Goal: Task Accomplishment & Management: Use online tool/utility

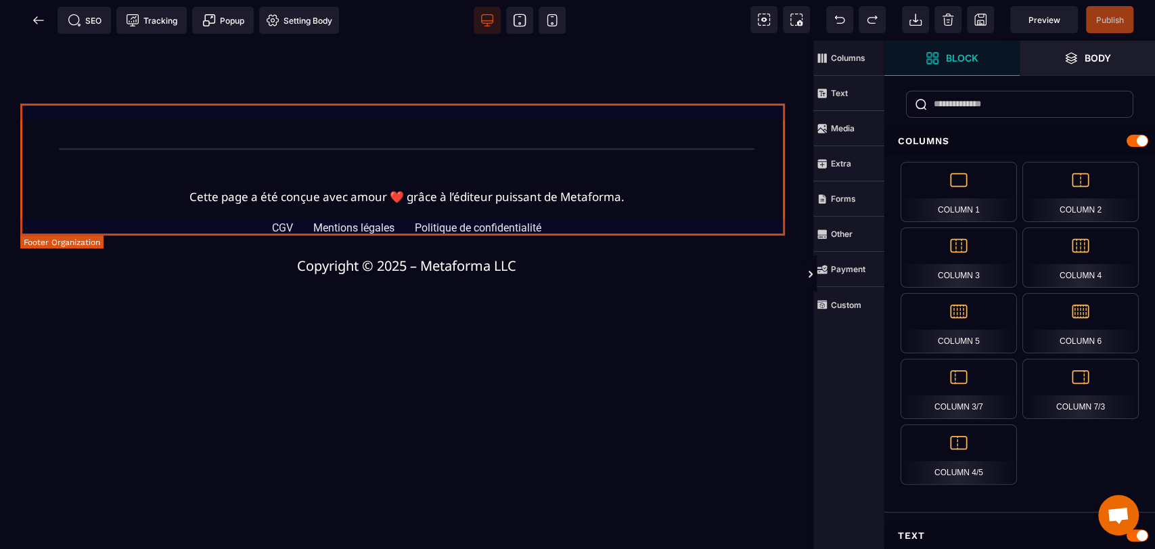
scroll to position [902, 0]
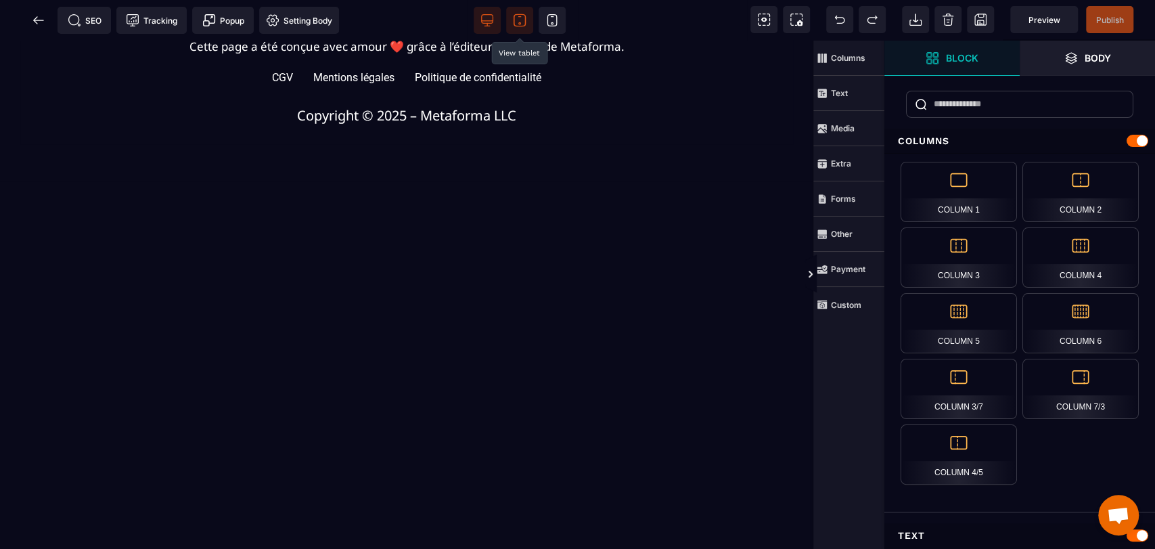
click at [525, 28] on span at bounding box center [519, 20] width 27 height 27
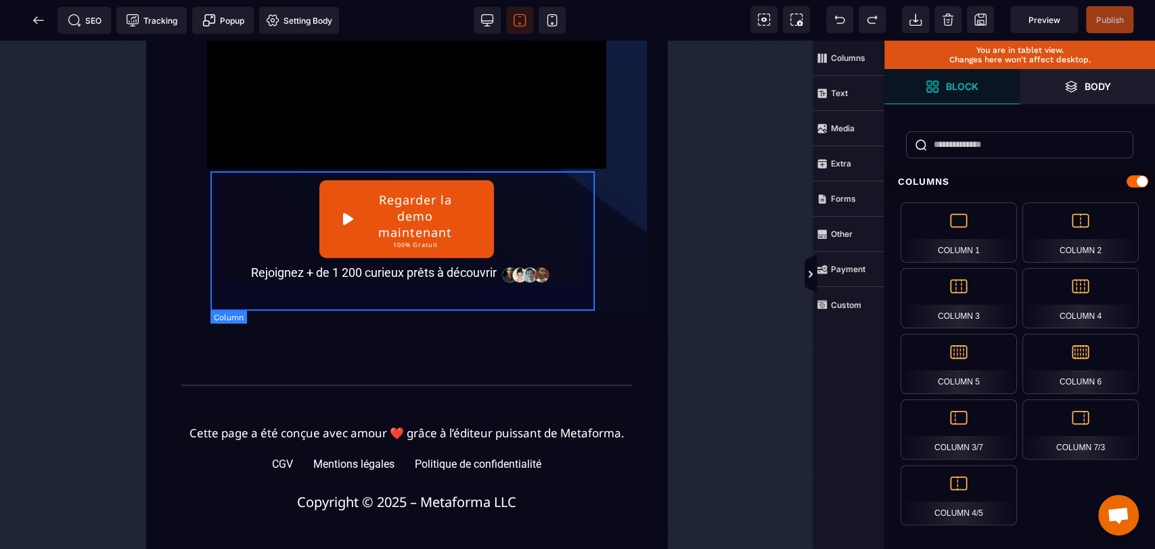
scroll to position [547, 0]
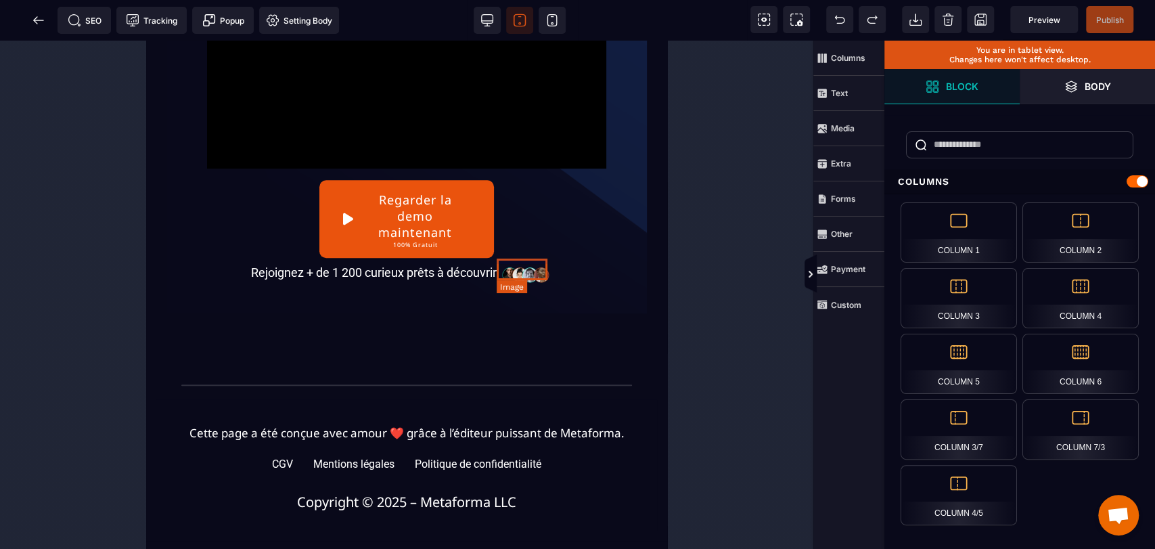
click at [530, 275] on img at bounding box center [526, 272] width 52 height 22
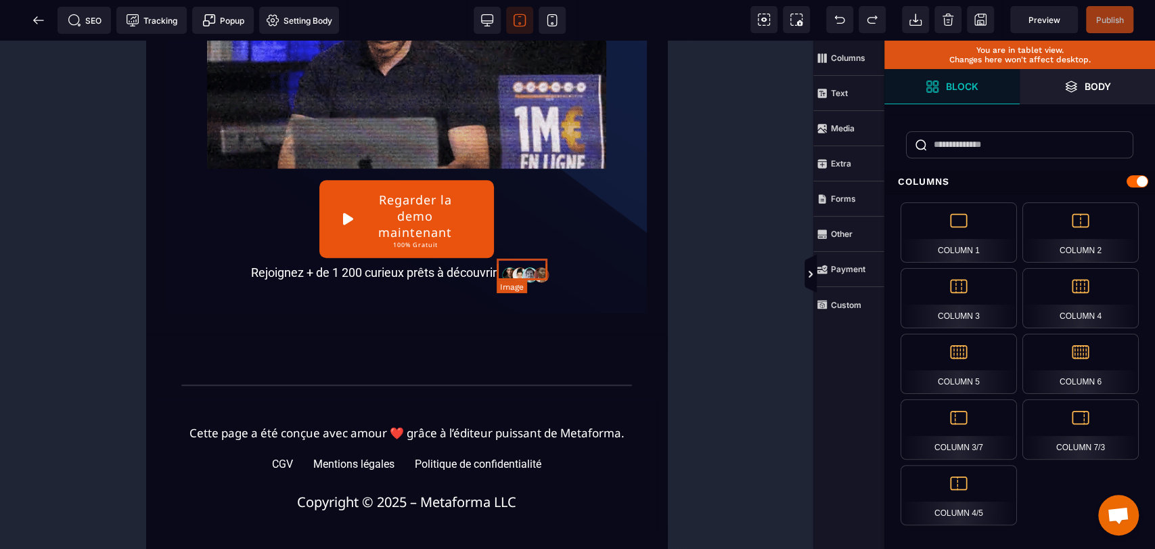
select select
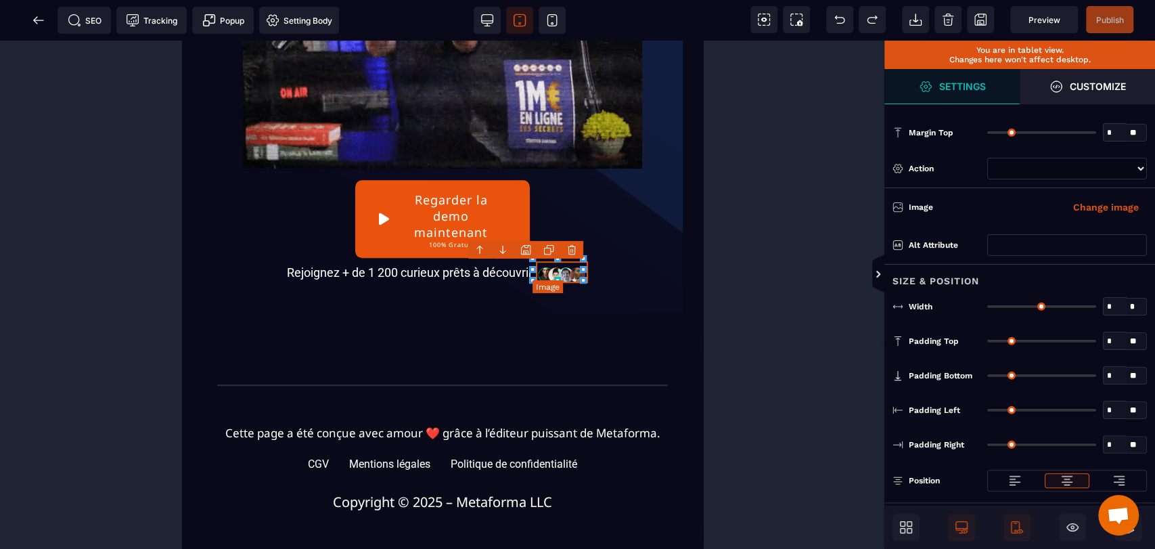
type input "*"
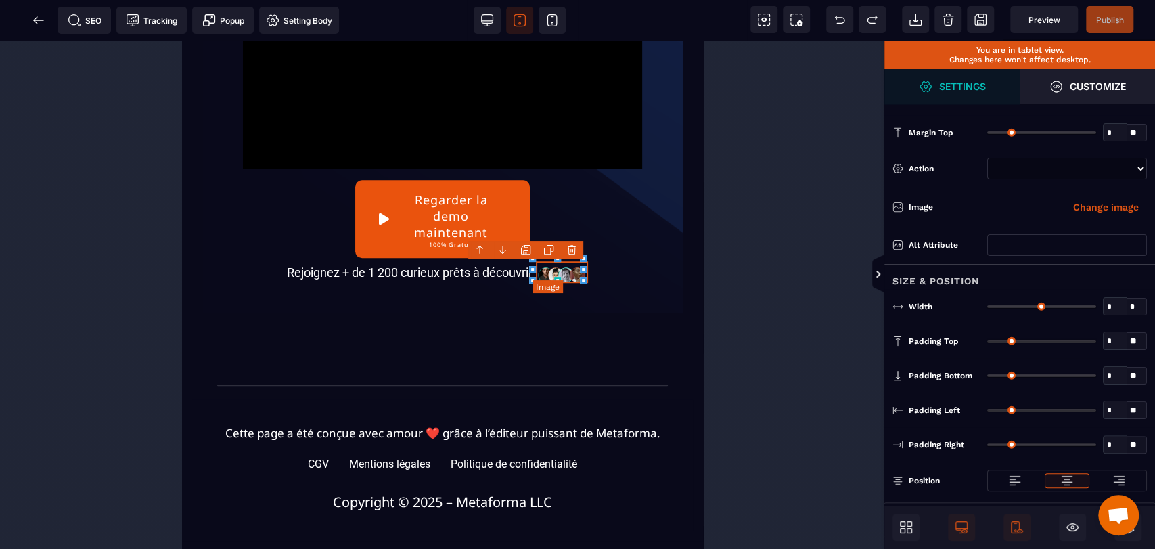
type input "**"
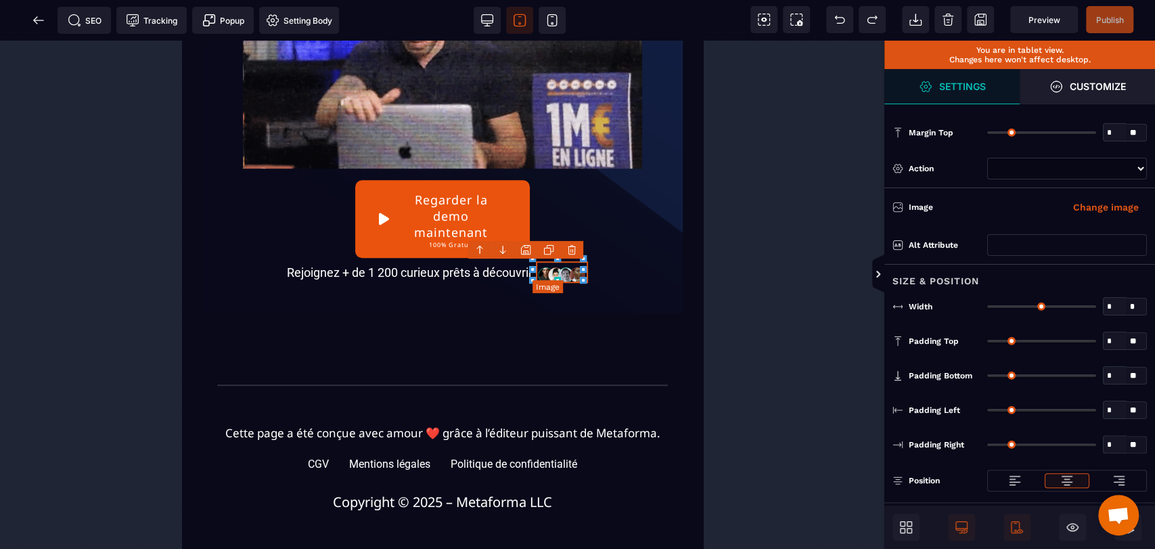
type input "**"
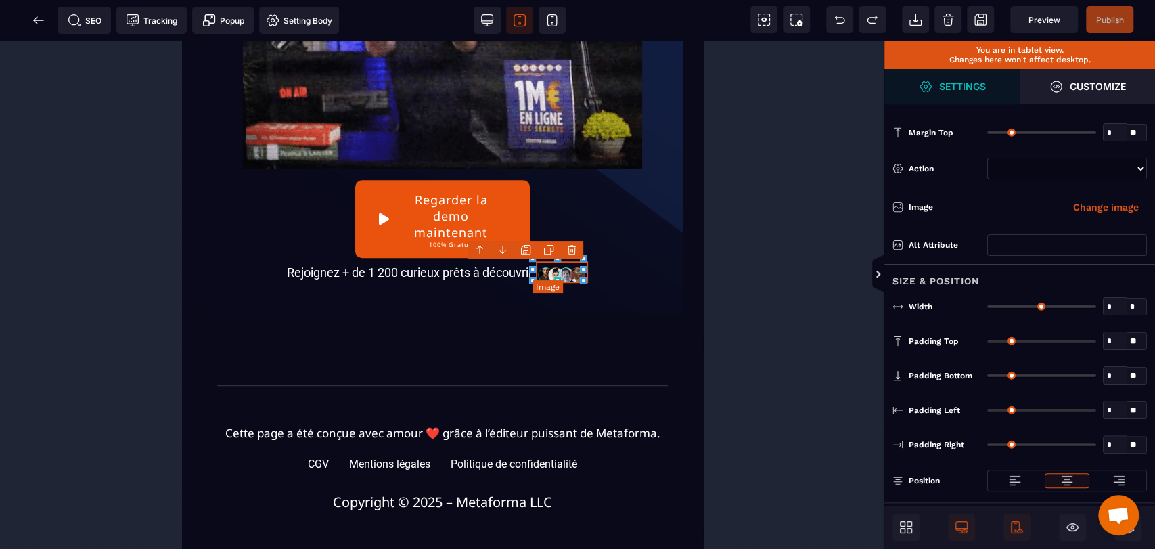
type input "*"
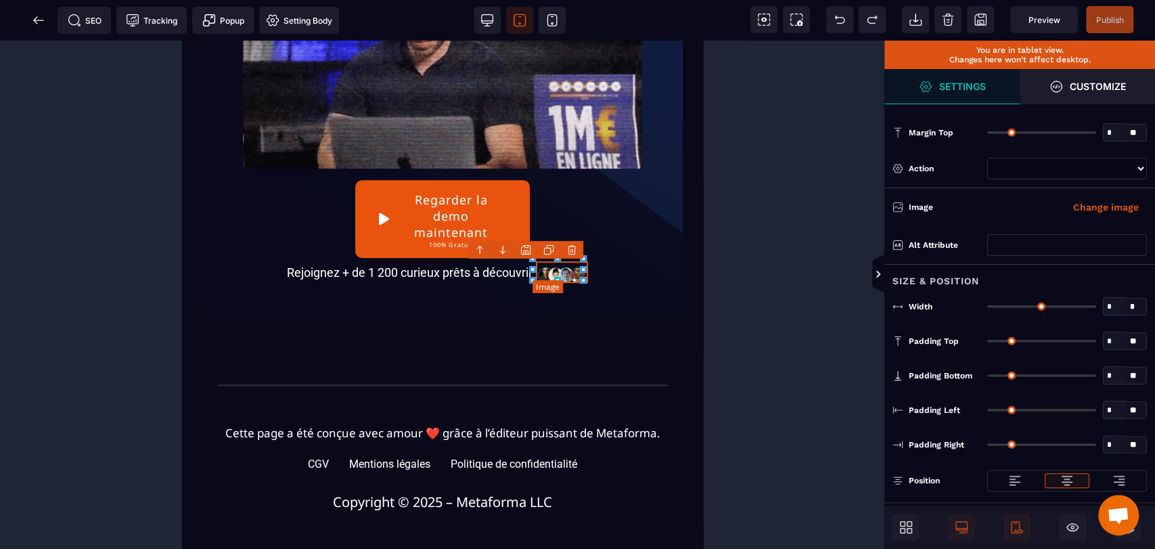
type input "*"
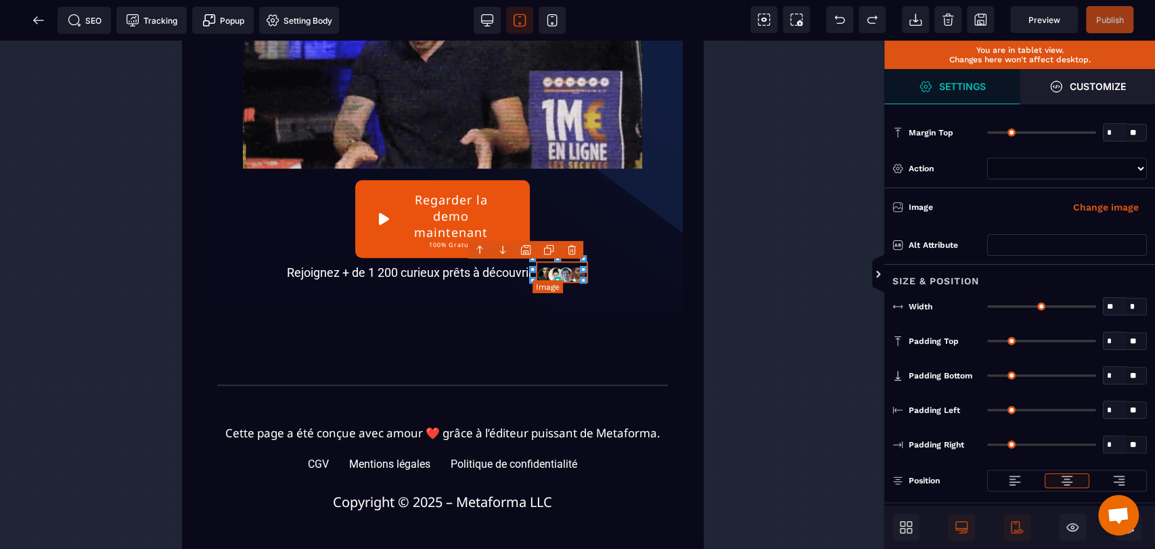
type input "*"
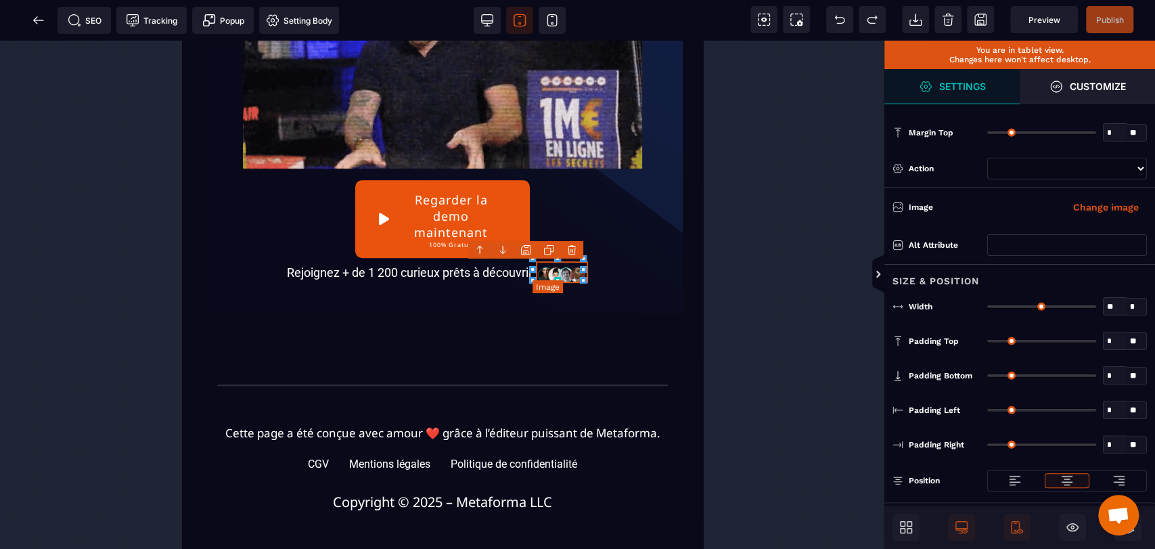
type input "*"
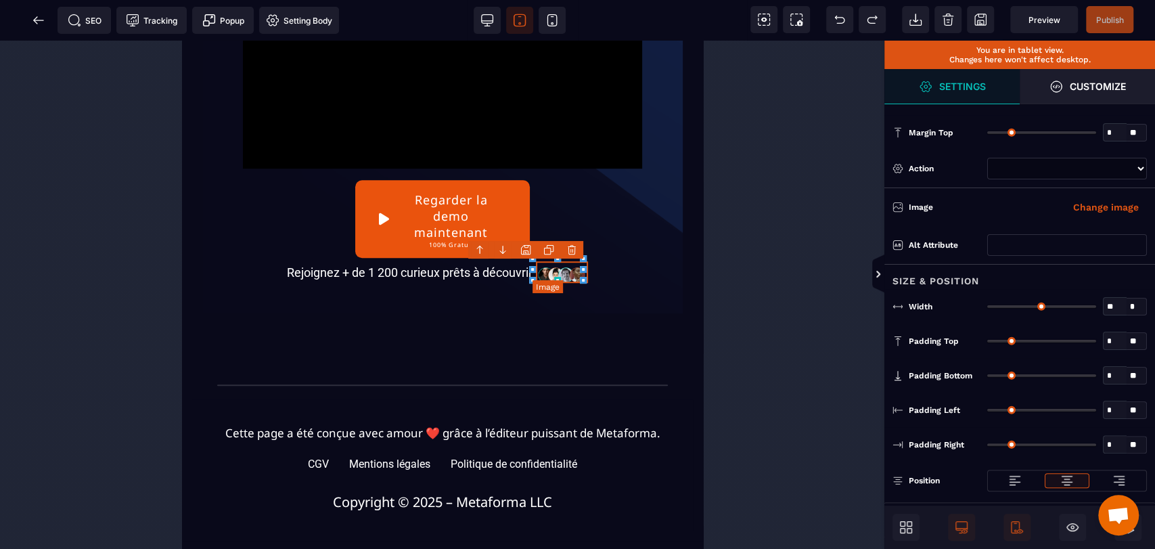
type input "*"
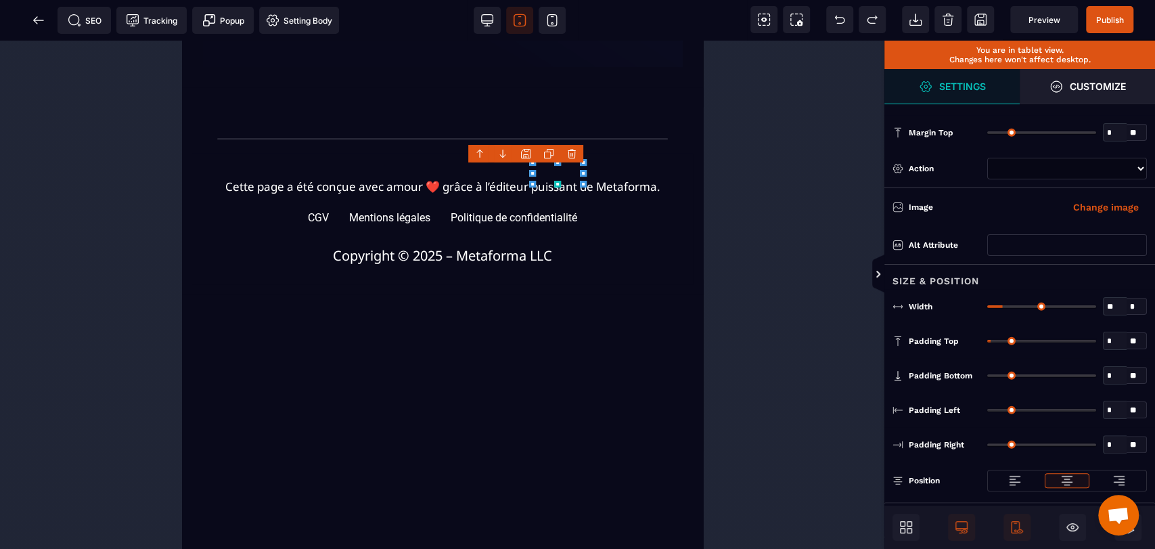
scroll to position [643, 0]
